Goal: Task Accomplishment & Management: Use online tool/utility

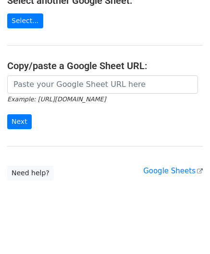
scroll to position [126, 0]
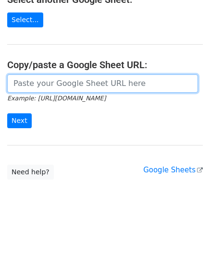
click at [56, 89] on input "url" at bounding box center [102, 83] width 191 height 18
paste input "[URL][DOMAIN_NAME]"
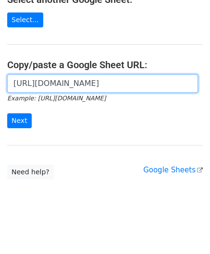
scroll to position [0, 203]
type input "[URL][DOMAIN_NAME]"
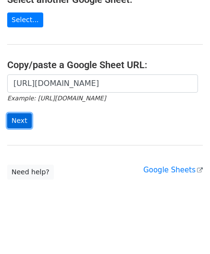
click at [18, 121] on input "Next" at bounding box center [19, 120] width 25 height 15
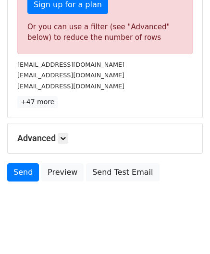
scroll to position [320, 0]
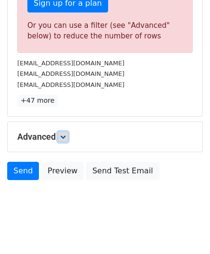
click at [66, 136] on icon at bounding box center [63, 137] width 6 height 6
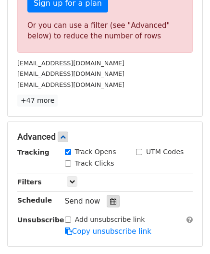
click at [110, 198] on icon at bounding box center [113, 201] width 6 height 7
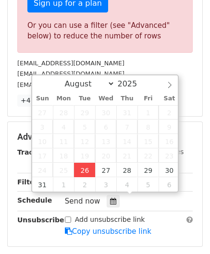
type input "2025-08-26 12:00"
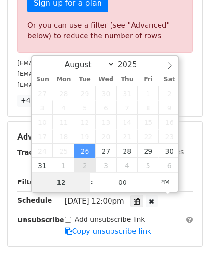
paste input "4"
type input "4"
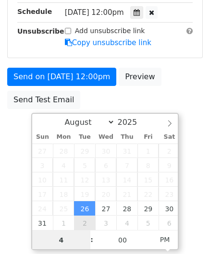
scroll to position [261, 0]
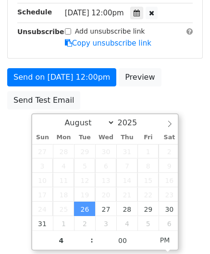
type input "2025-08-26 16:00"
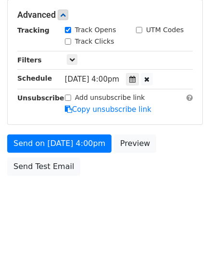
scroll to position [441, 0]
